Goal: Communication & Community: Answer question/provide support

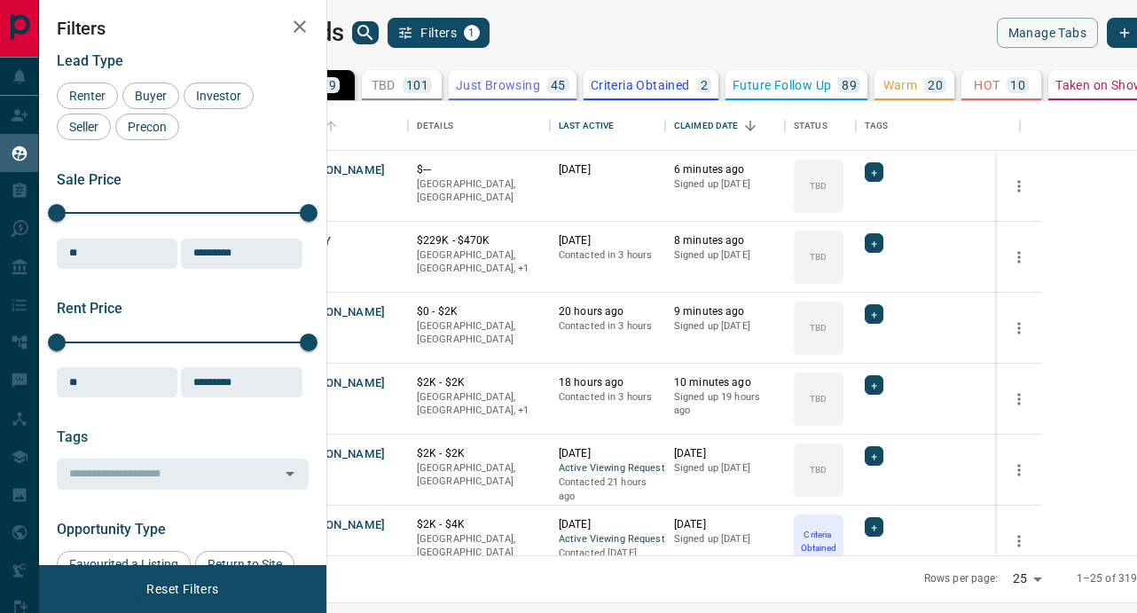
scroll to position [454, 802]
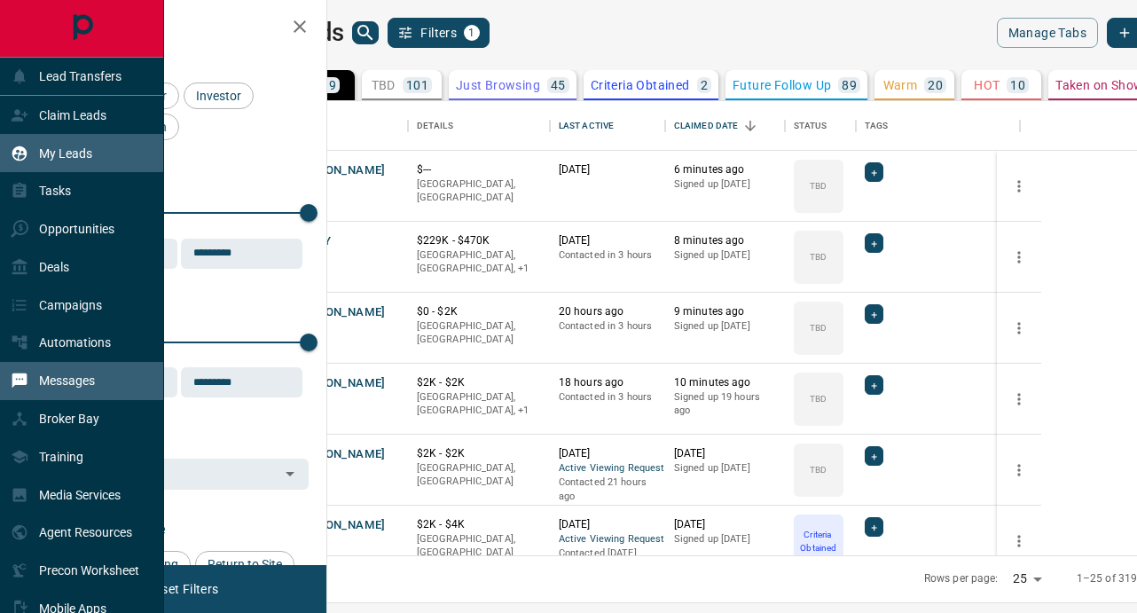
click at [98, 368] on div "Messages" at bounding box center [82, 381] width 164 height 38
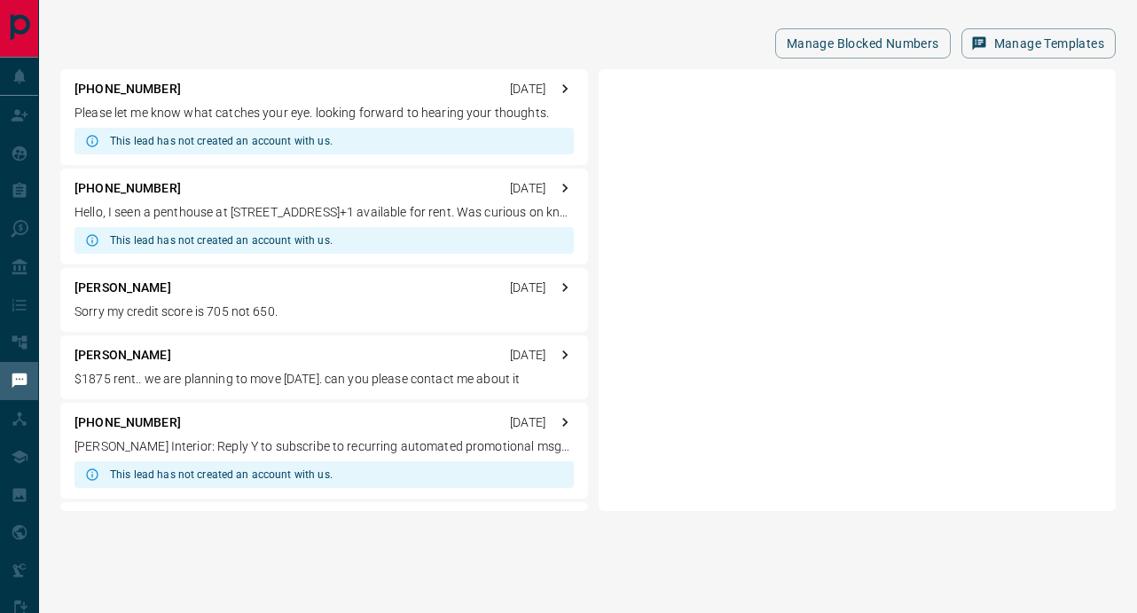
click at [378, 136] on div "This lead has not created an account with us." at bounding box center [323, 141] width 499 height 27
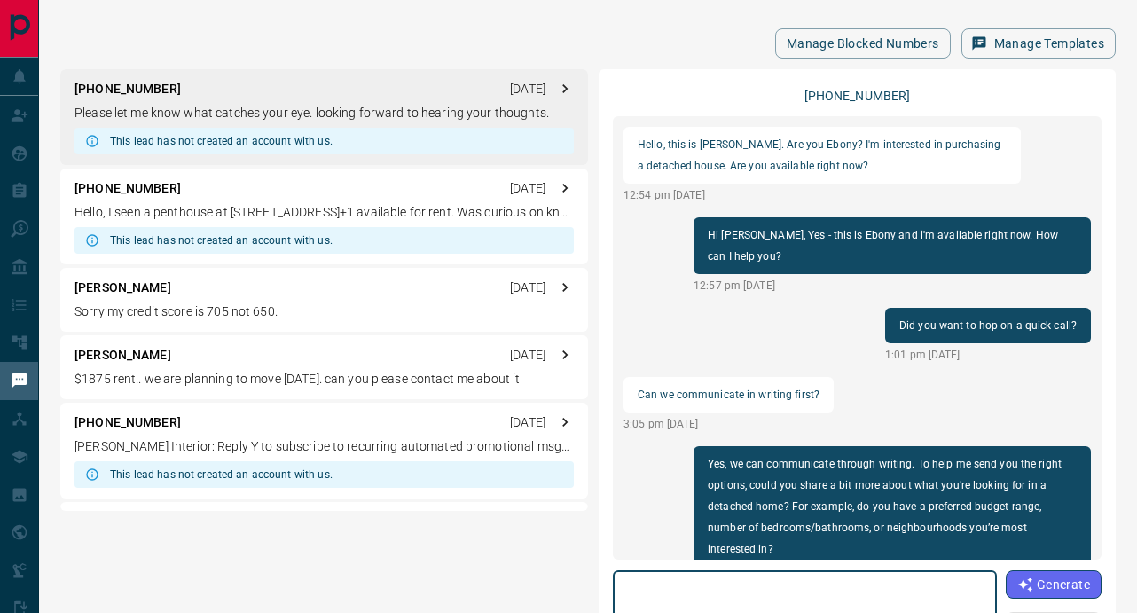
scroll to position [1080, 0]
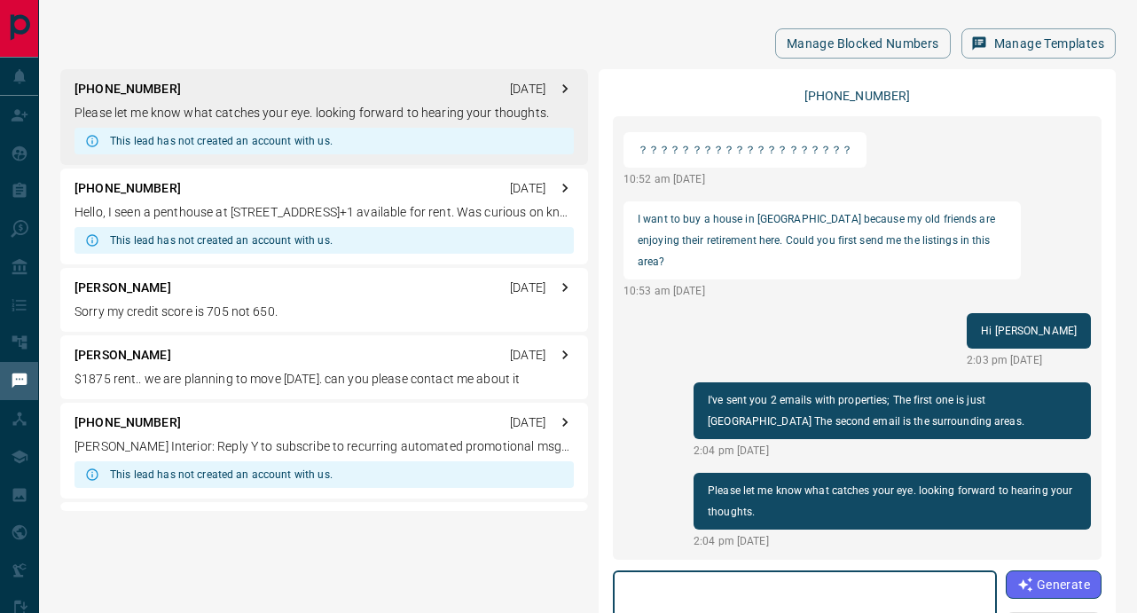
click at [775, 584] on textarea at bounding box center [804, 615] width 359 height 75
click at [387, 137] on div "This lead has not created an account with us." at bounding box center [323, 141] width 499 height 27
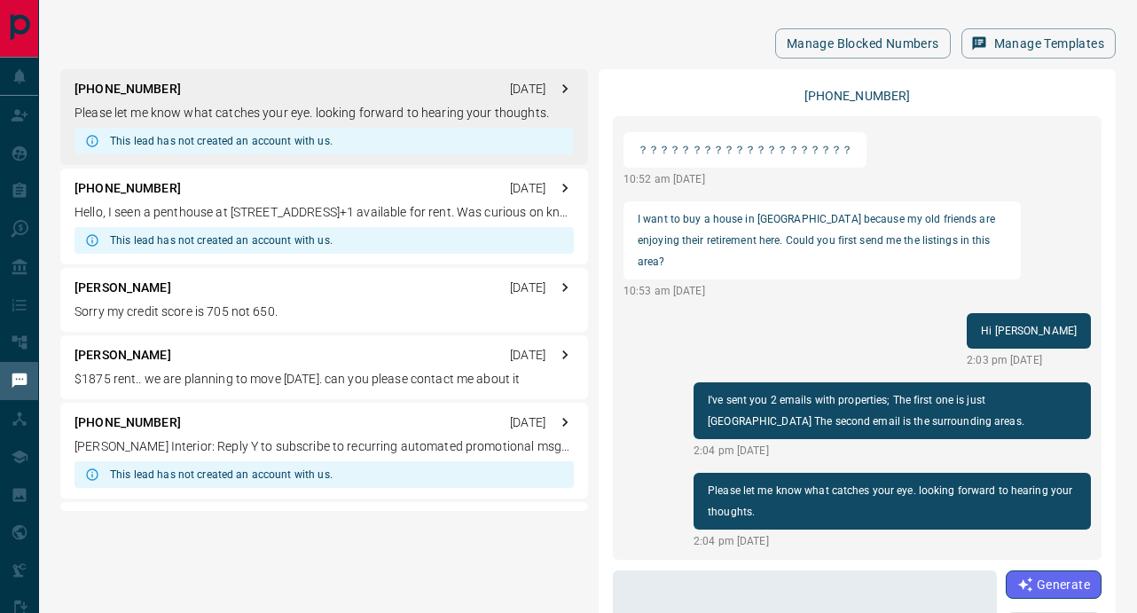
click at [365, 195] on div "[PHONE_NUMBER] [DATE]" at bounding box center [323, 188] width 499 height 19
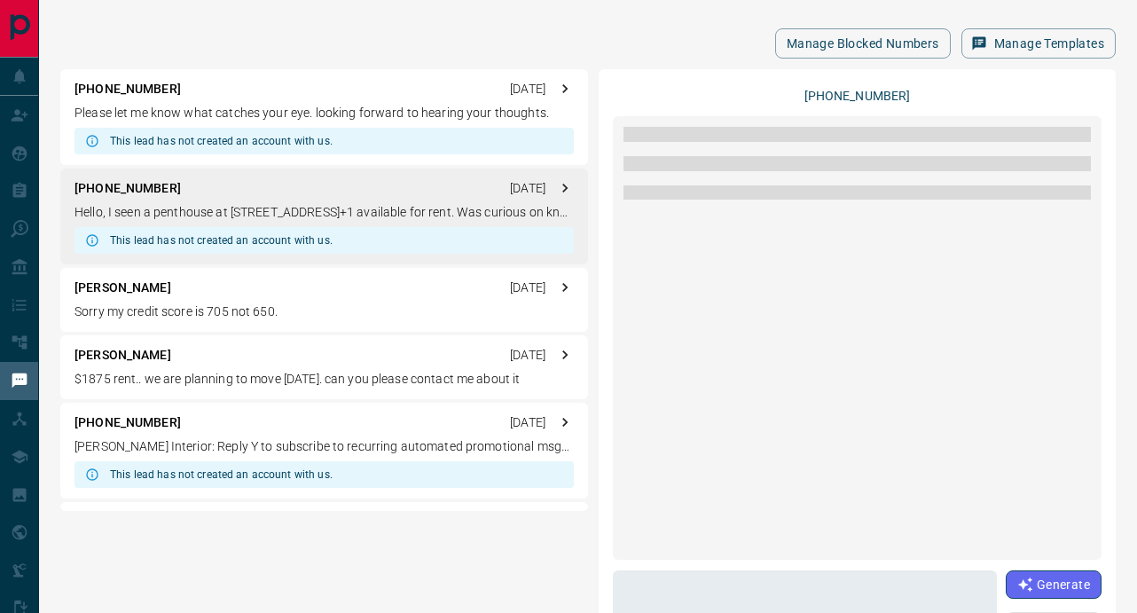
scroll to position [0, 0]
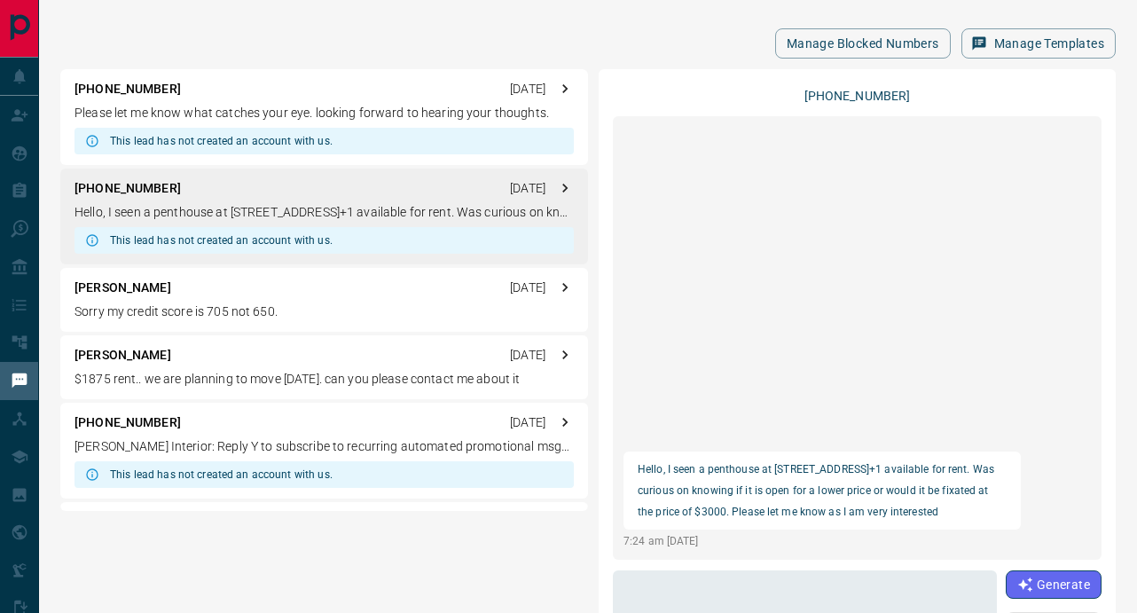
click at [803, 569] on div "[PHONE_NUMBER] Hello, I seen a penthouse at [STREET_ADDRESS]+1 available for re…" at bounding box center [857, 416] width 489 height 667
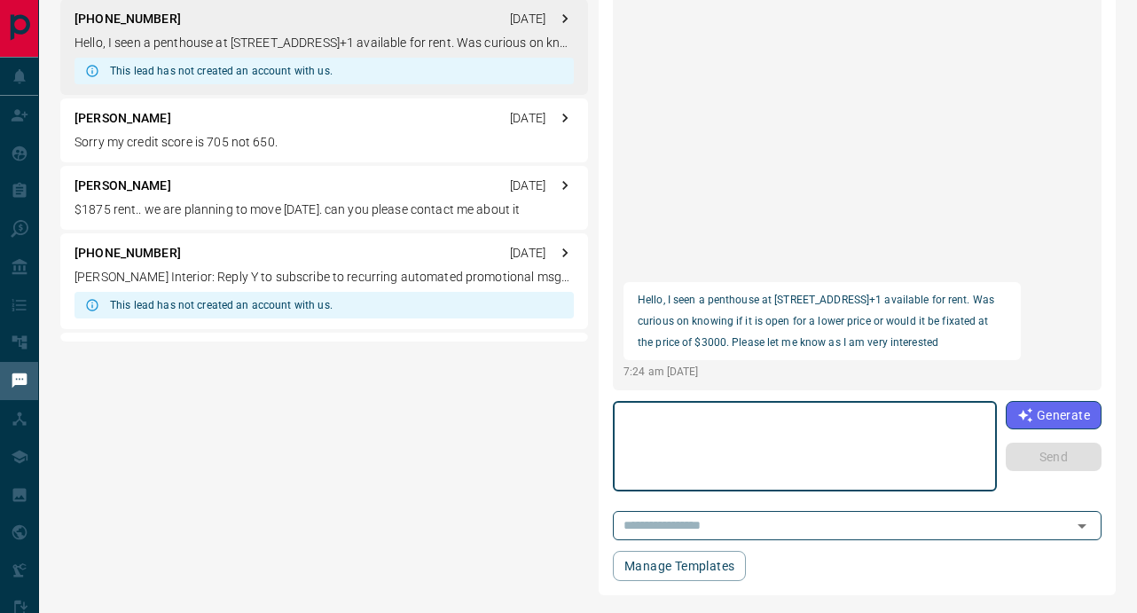
click at [782, 454] on textarea at bounding box center [804, 446] width 359 height 75
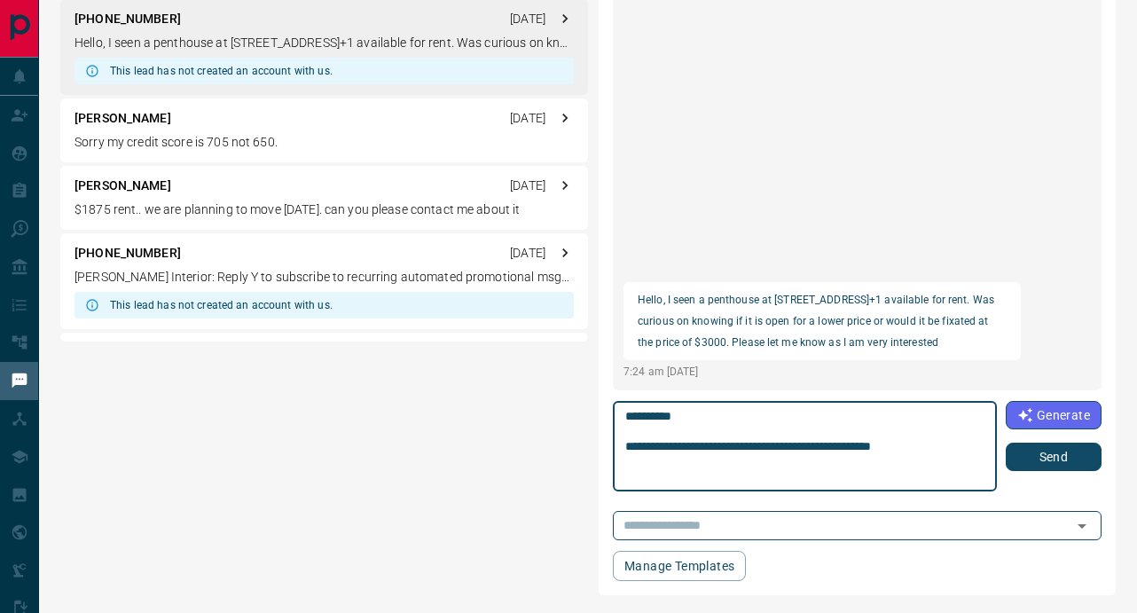
type textarea "**********"
click at [1065, 461] on button "Send" at bounding box center [1053, 456] width 96 height 28
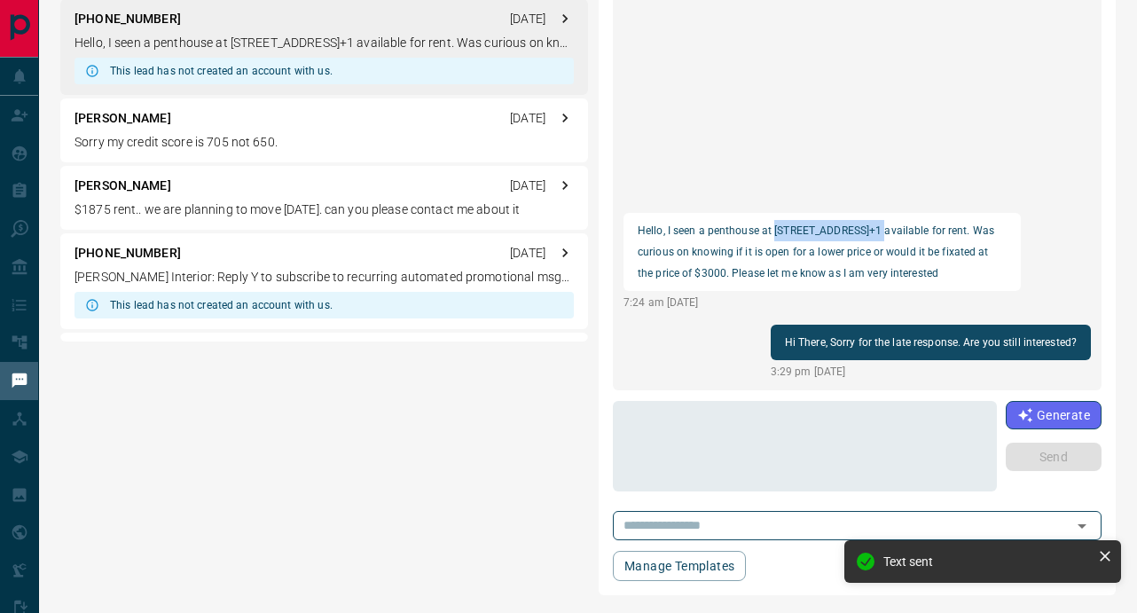
drag, startPoint x: 775, startPoint y: 231, endPoint x: 880, endPoint y: 231, distance: 104.6
click at [880, 231] on p "Hello, I seen a penthouse at [STREET_ADDRESS]+1 available for rent. Was curious…" at bounding box center [821, 252] width 369 height 64
copy p "[STREET_ADDRESS]"
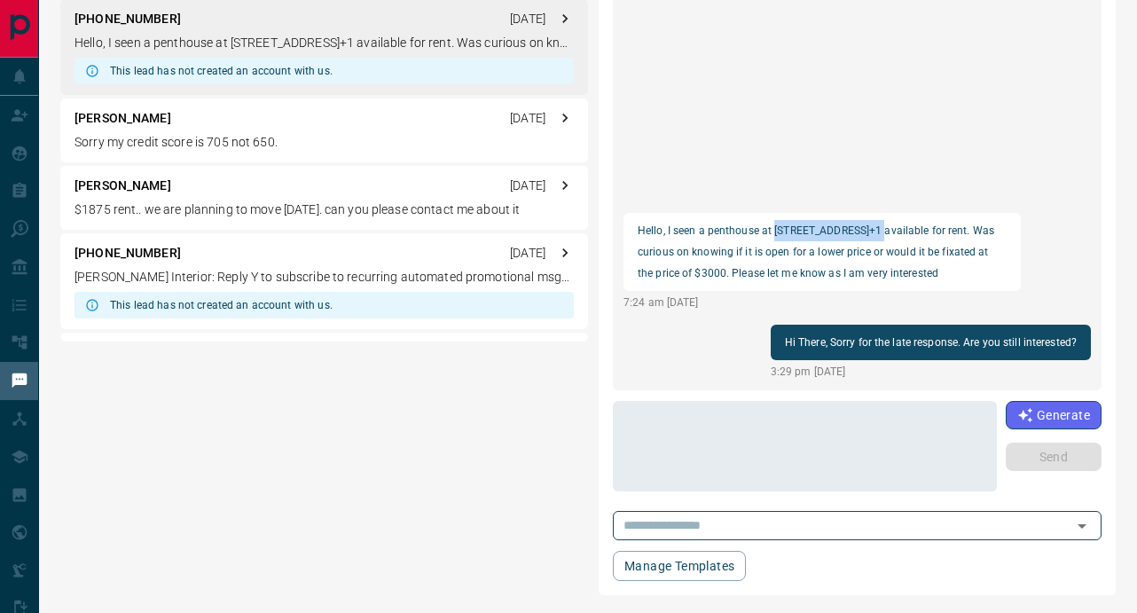
scroll to position [0, 0]
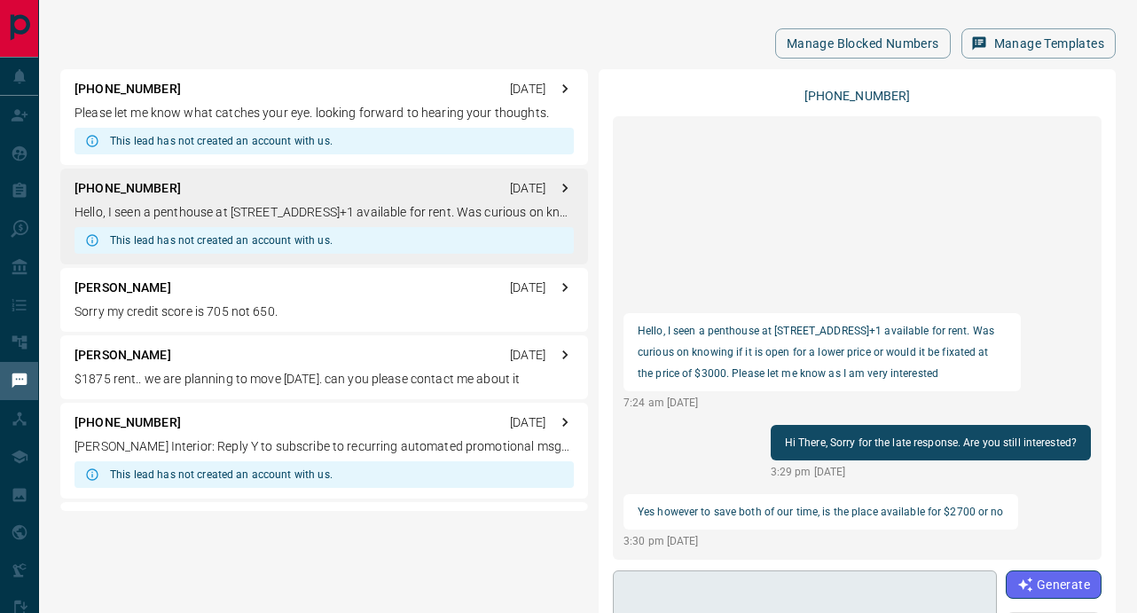
click at [733, 578] on textarea at bounding box center [803, 615] width 357 height 75
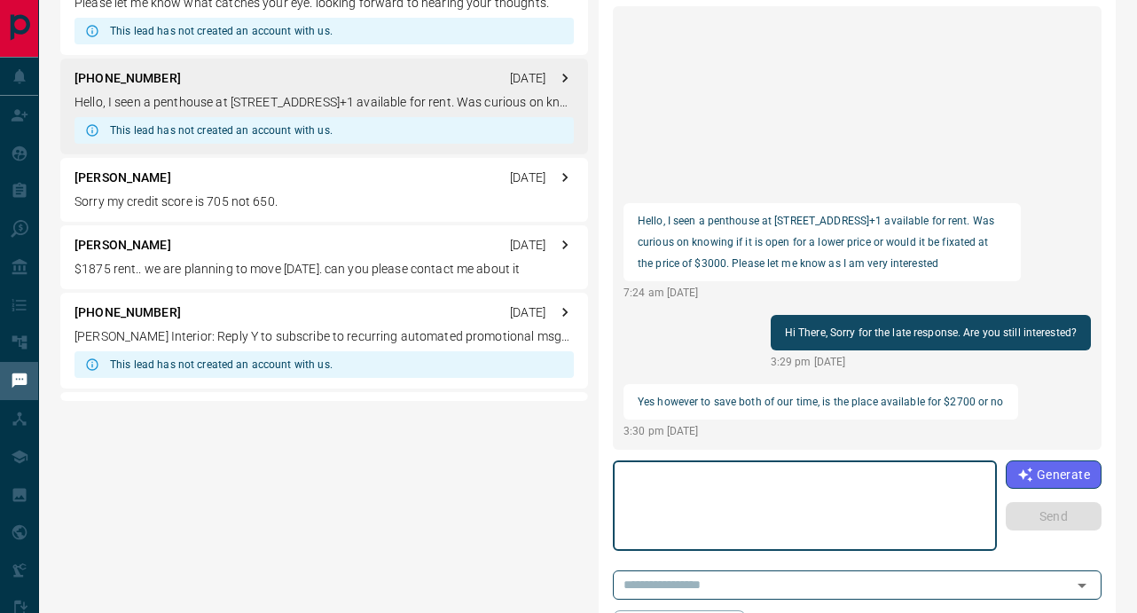
scroll to position [169, 0]
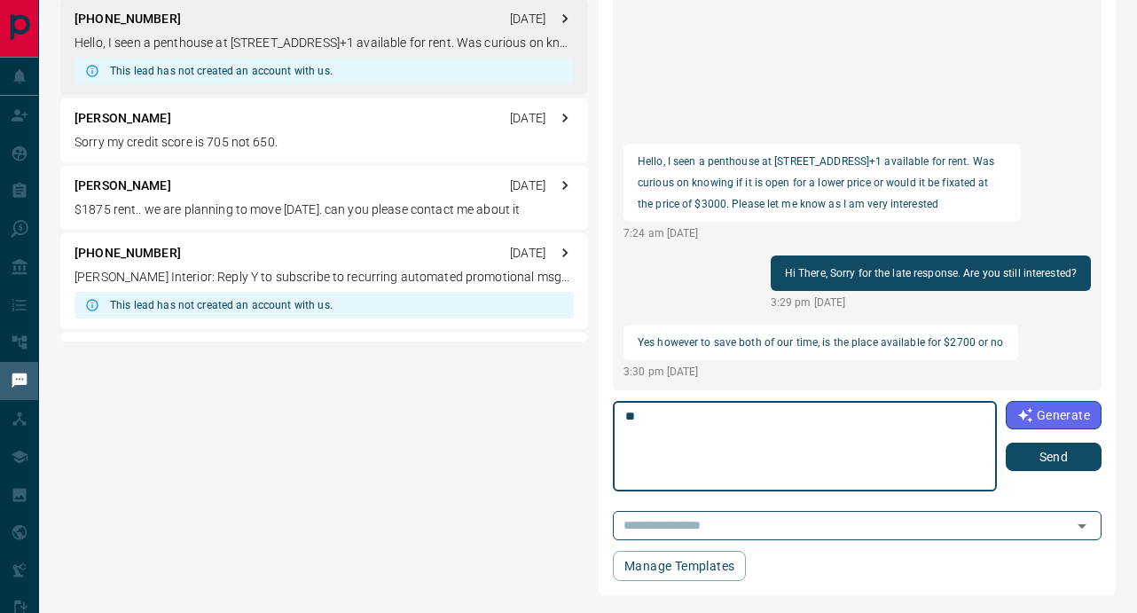
type textarea "*"
type textarea "**********"
click at [1052, 451] on button "Send" at bounding box center [1053, 456] width 96 height 28
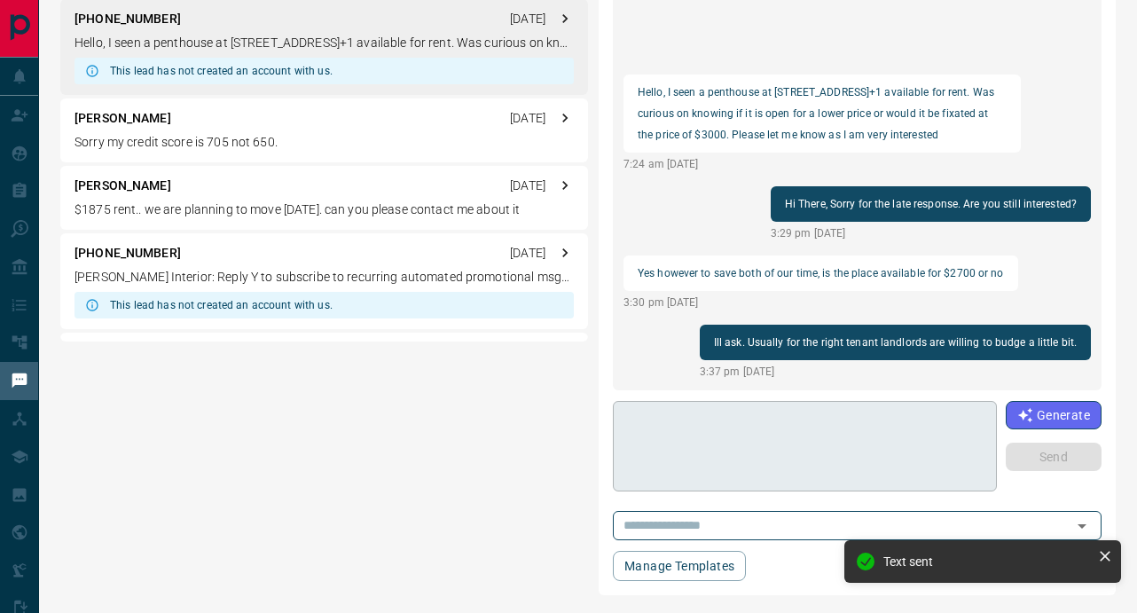
click at [744, 439] on textarea at bounding box center [803, 446] width 357 height 75
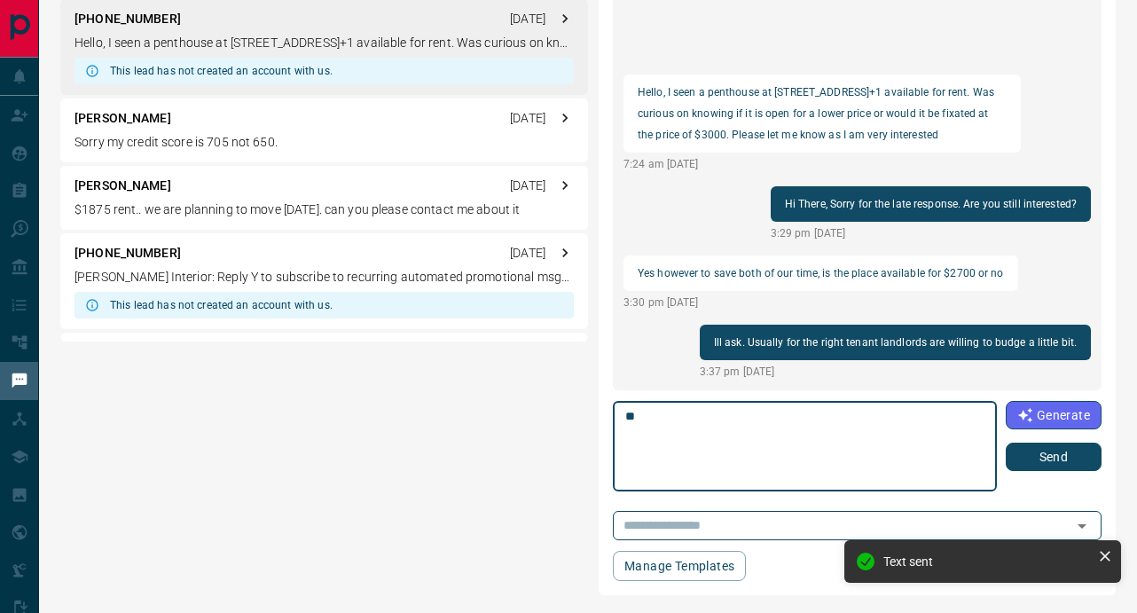
type textarea "*"
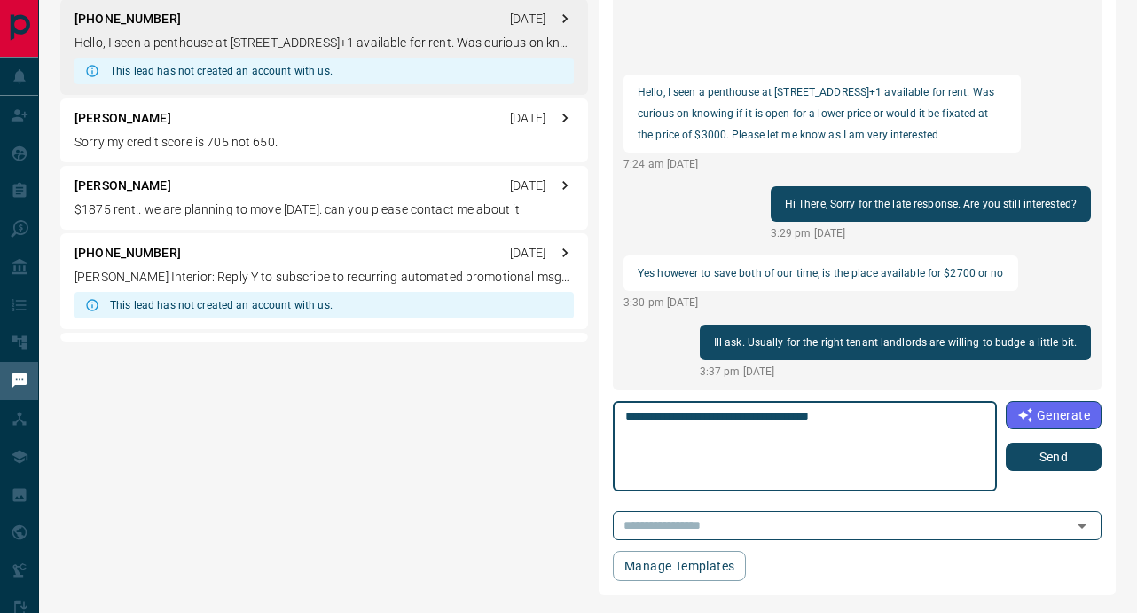
type textarea "**********"
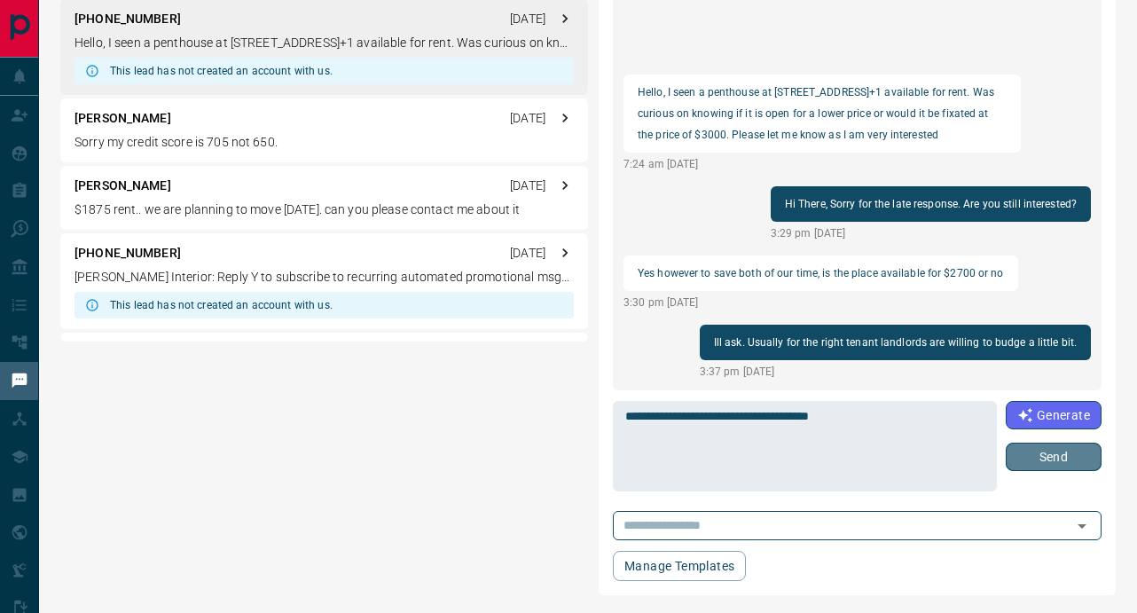
click at [1068, 461] on button "Send" at bounding box center [1053, 456] width 96 height 28
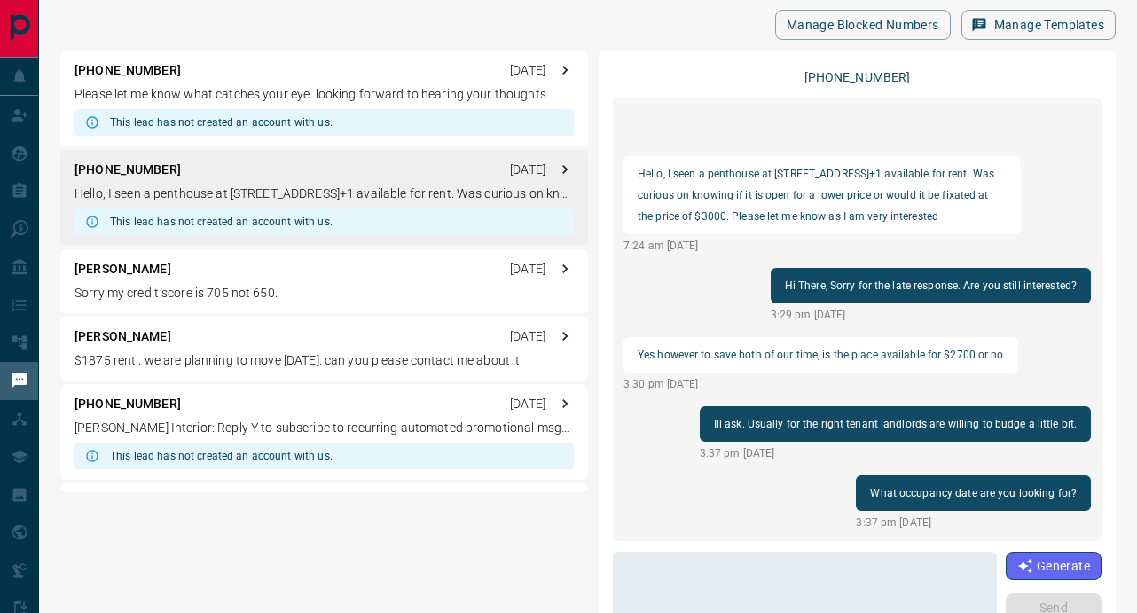
scroll to position [0, 0]
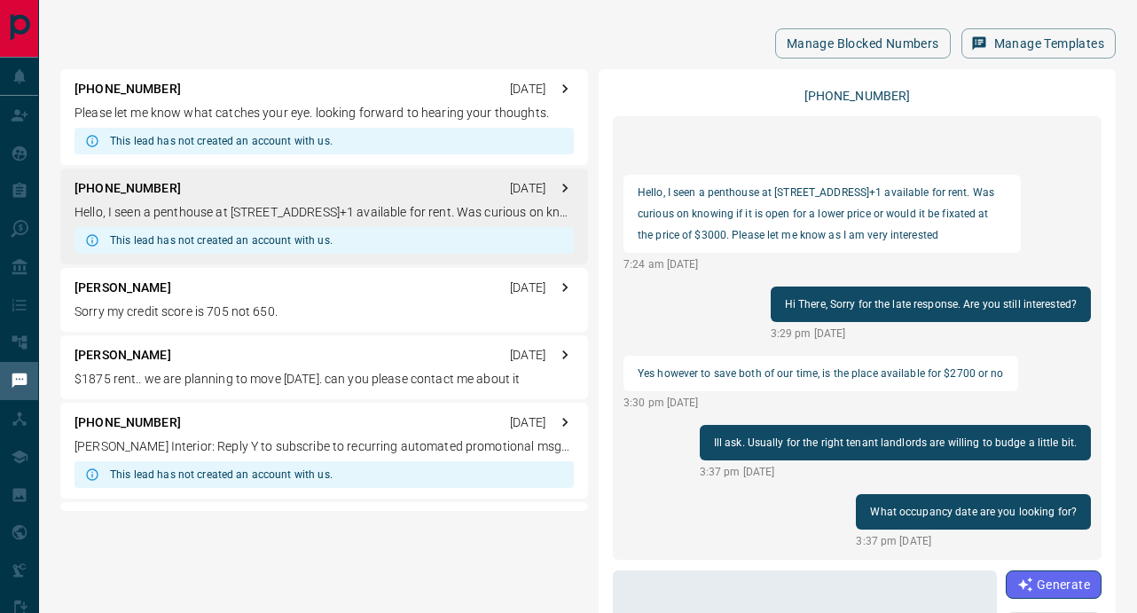
click at [298, 101] on div "[PHONE_NUMBER] [DATE] Please let me know what catches your eye. looking forward…" at bounding box center [324, 117] width 528 height 96
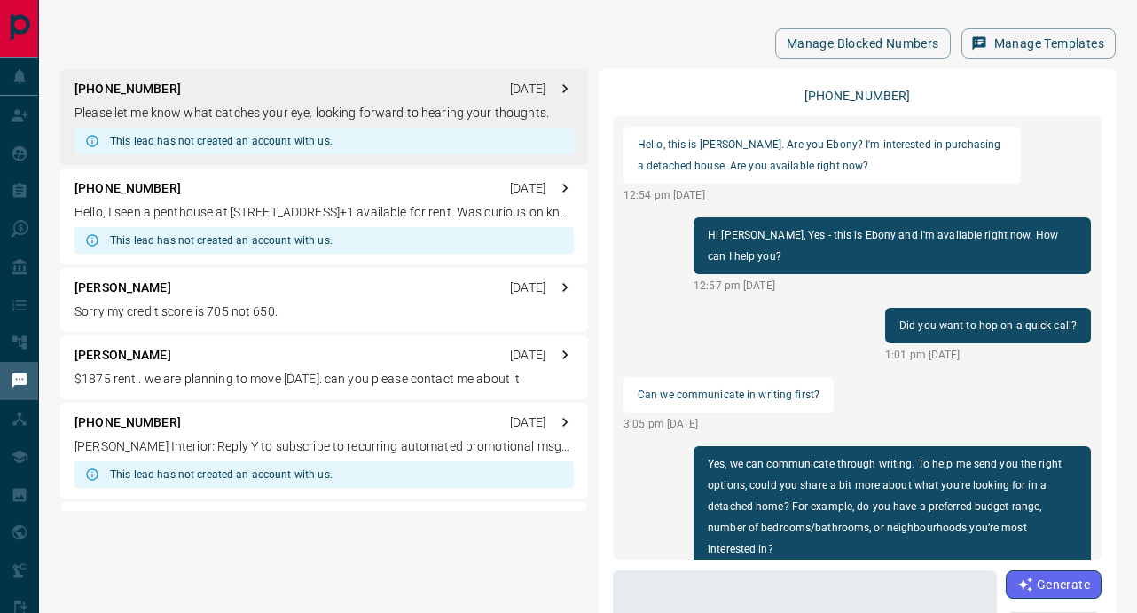
scroll to position [1080, 0]
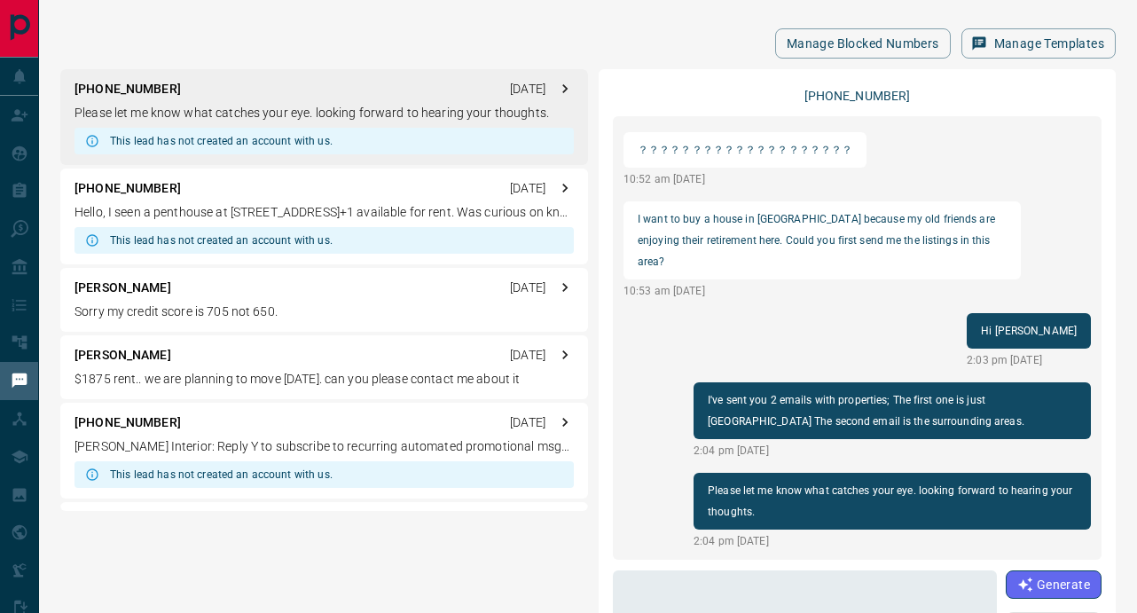
click at [293, 208] on p "Hello, I seen a penthouse at [STREET_ADDRESS]+1 available for rent. Was curious…" at bounding box center [323, 212] width 499 height 19
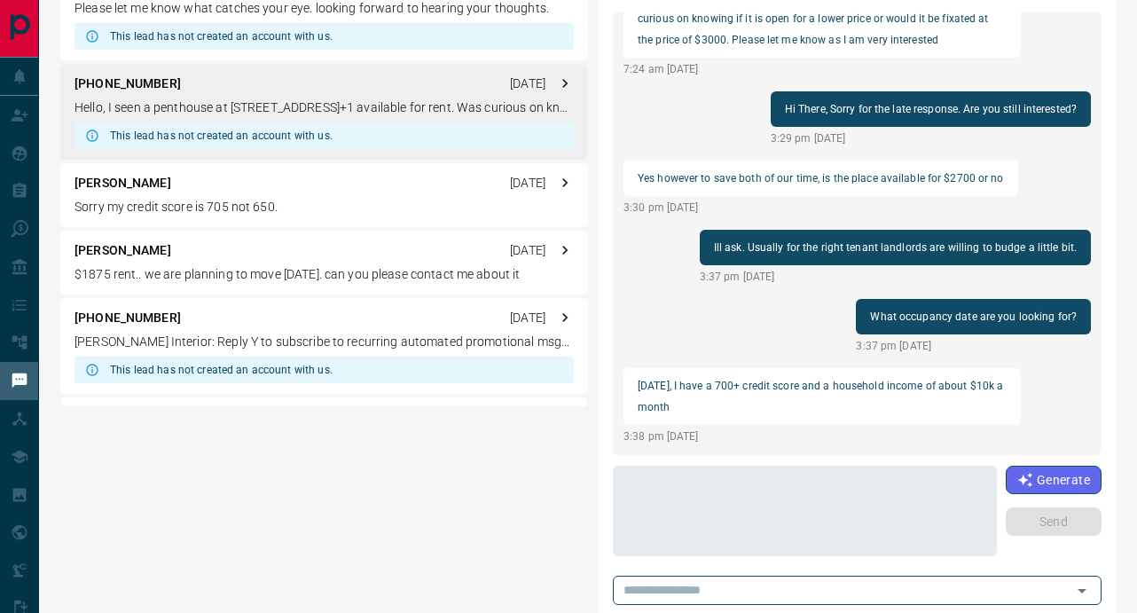
scroll to position [116, 0]
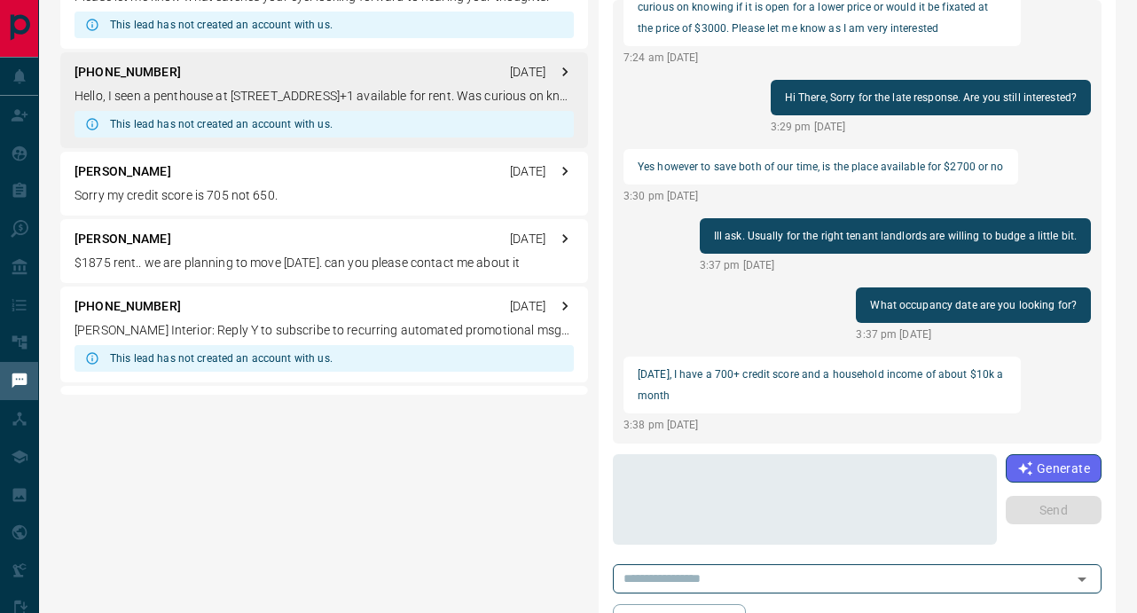
click at [839, 498] on textarea at bounding box center [803, 499] width 357 height 75
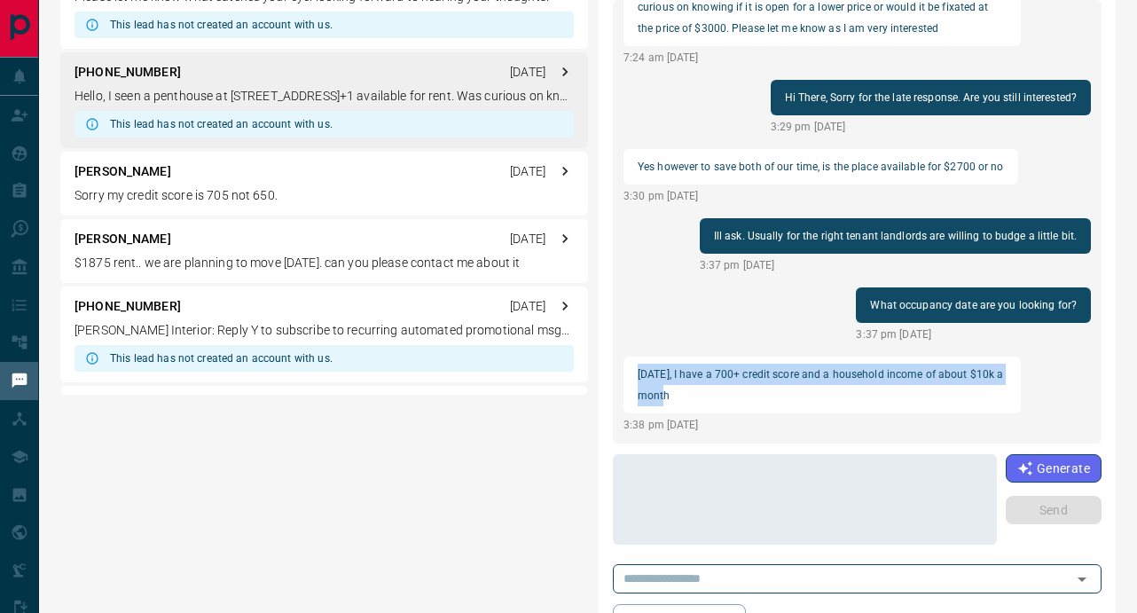
drag, startPoint x: 679, startPoint y: 397, endPoint x: 626, endPoint y: 377, distance: 57.0
click at [626, 377] on div "[DATE], I have a 700+ credit score and a household income of about $10k a month" at bounding box center [821, 384] width 397 height 57
